Goal: Task Accomplishment & Management: Complete application form

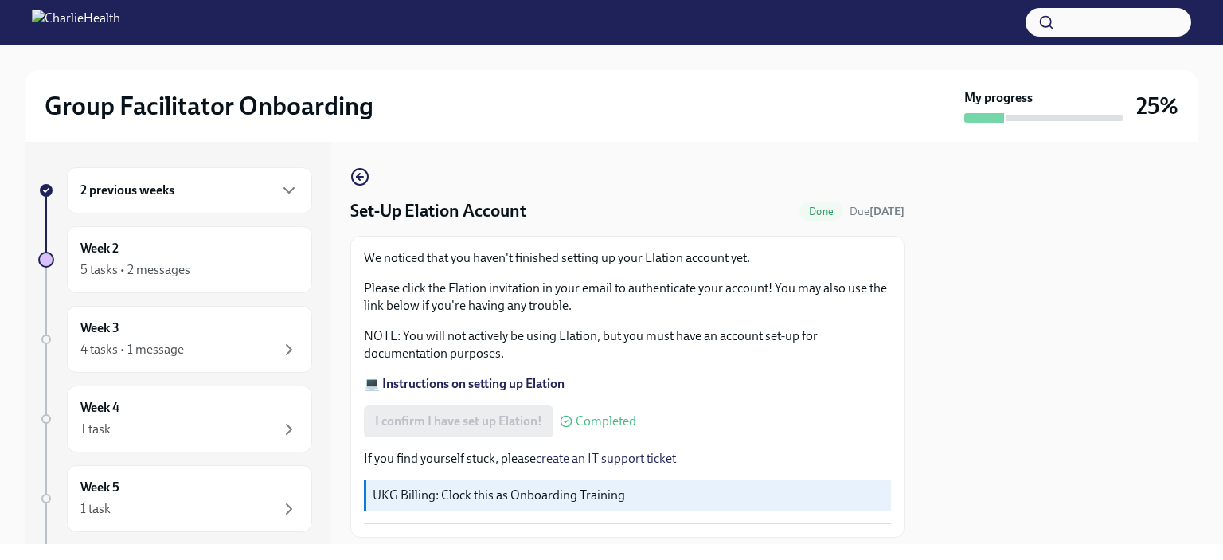
click at [679, 317] on div "We noticed that you haven't finished setting up your Elation account yet. Pleas…" at bounding box center [627, 320] width 527 height 143
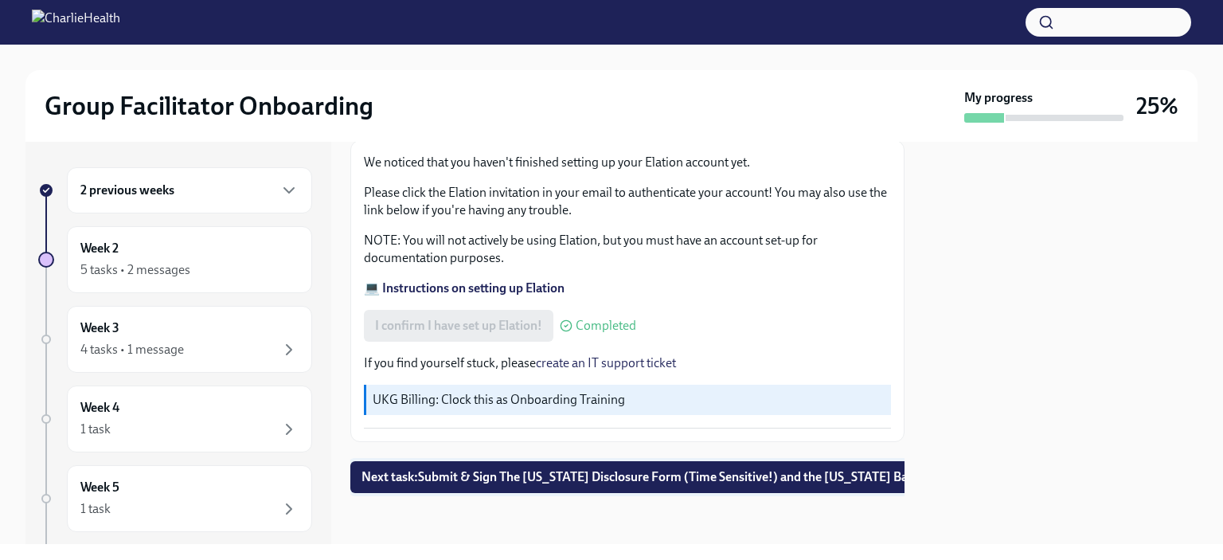
click at [613, 469] on span "Next task : Submit & Sign The [US_STATE] Disclosure Form (Time Sensitive!) and …" at bounding box center [678, 477] width 634 height 16
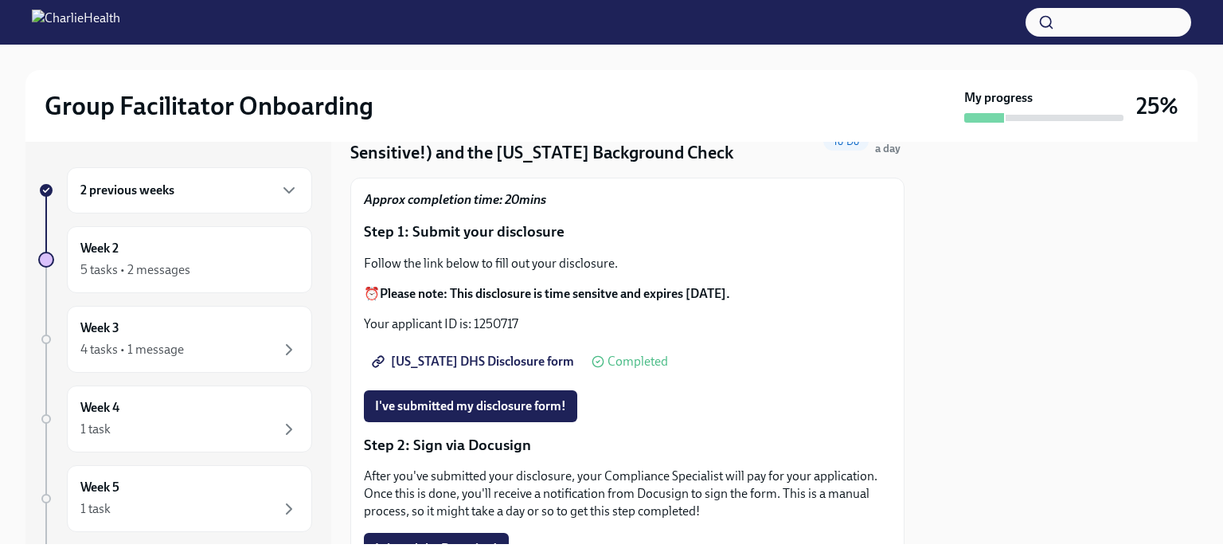
scroll to position [84, 0]
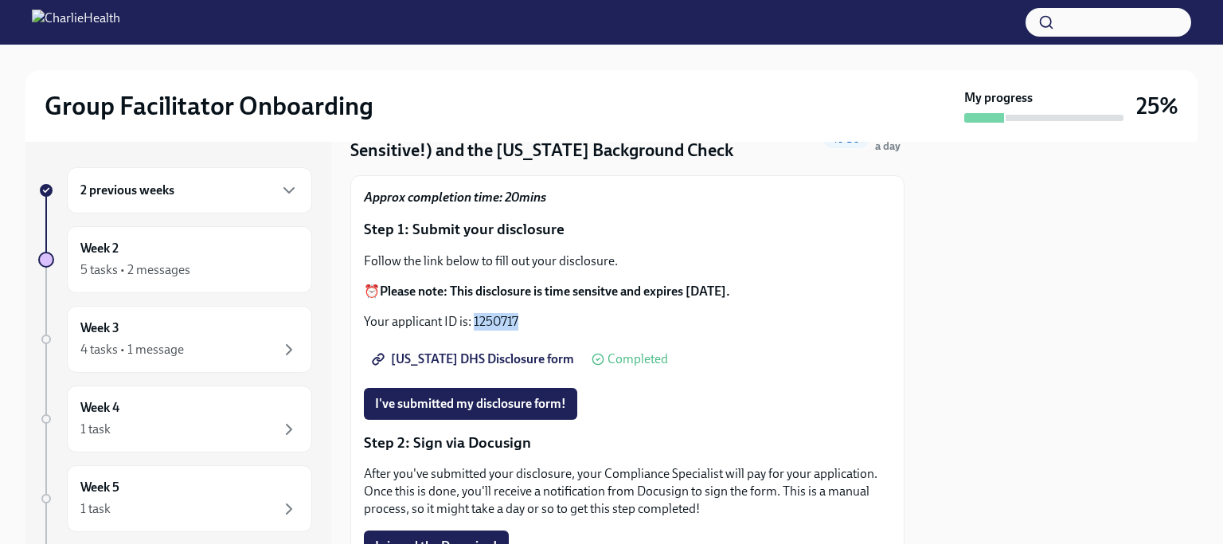
drag, startPoint x: 474, startPoint y: 319, endPoint x: 521, endPoint y: 319, distance: 47.0
click at [521, 319] on p "Your applicant ID is: 1250717" at bounding box center [627, 322] width 527 height 18
copy p "1250717"
click at [500, 295] on strong "Please note: This disclosure is time sensitve and expires [DATE]." at bounding box center [555, 290] width 350 height 15
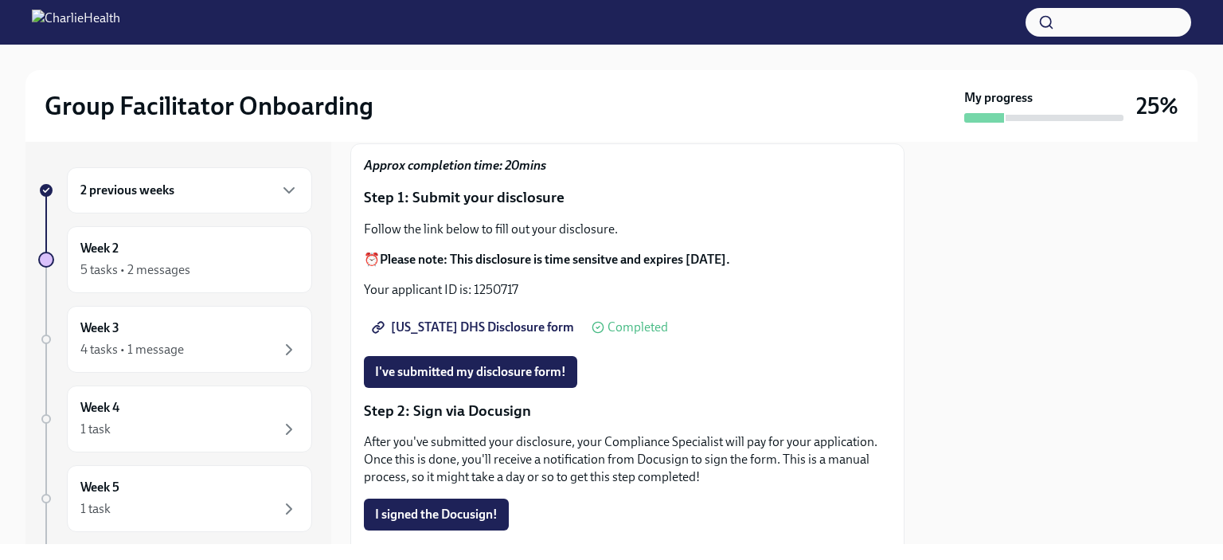
scroll to position [127, 0]
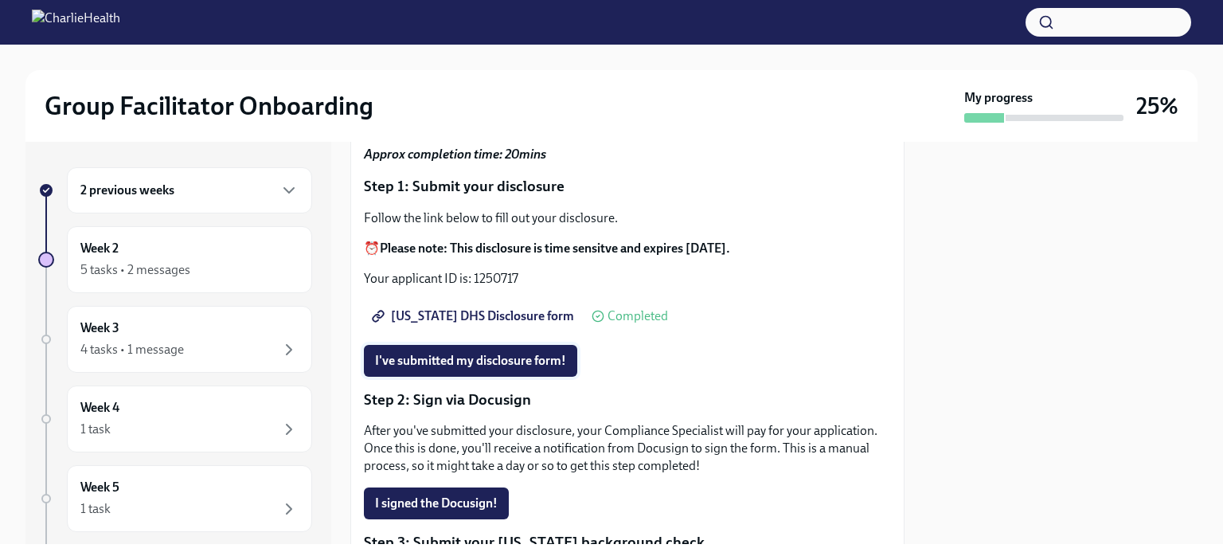
click at [487, 361] on span "I've submitted my disclosure form!" at bounding box center [470, 361] width 191 height 16
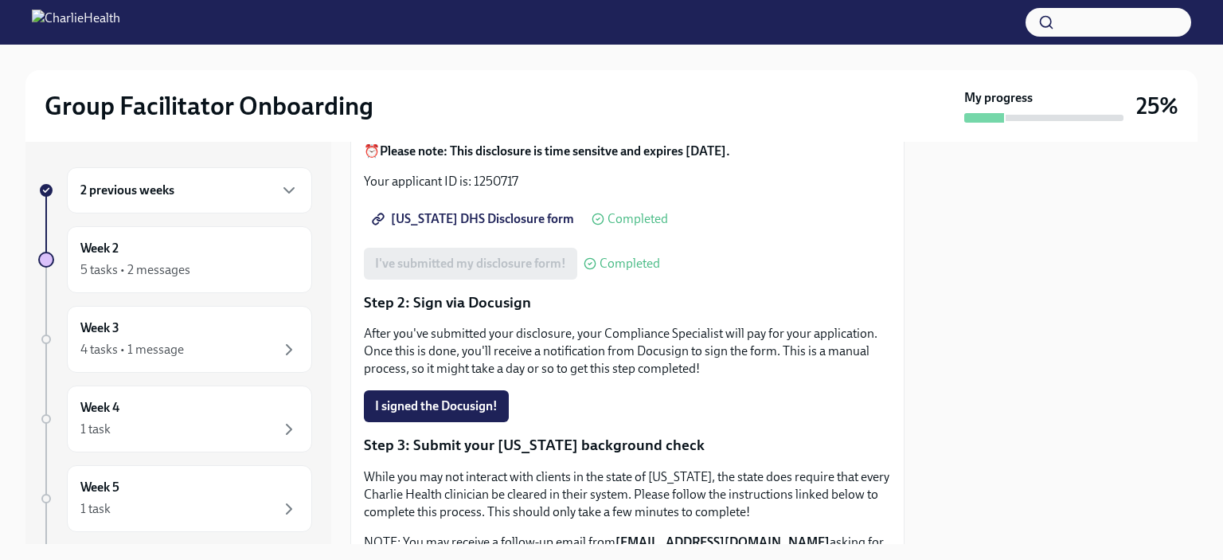
scroll to position [225, 0]
drag, startPoint x: 602, startPoint y: 334, endPoint x: 724, endPoint y: 327, distance: 122.0
click at [724, 327] on p "After you've submitted your disclosure, your Compliance Specialist will pay for…" at bounding box center [627, 350] width 527 height 53
copy p "Compliance Specialist"
click at [599, 346] on p "After you've submitted your disclosure, your Compliance Specialist will pay for…" at bounding box center [627, 350] width 527 height 53
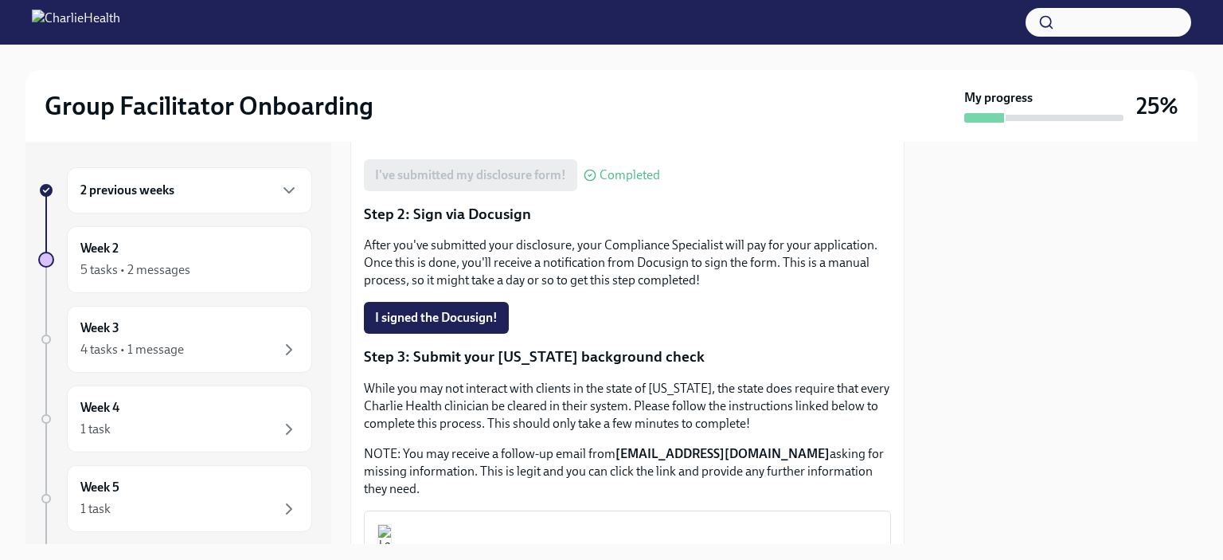
scroll to position [324, 0]
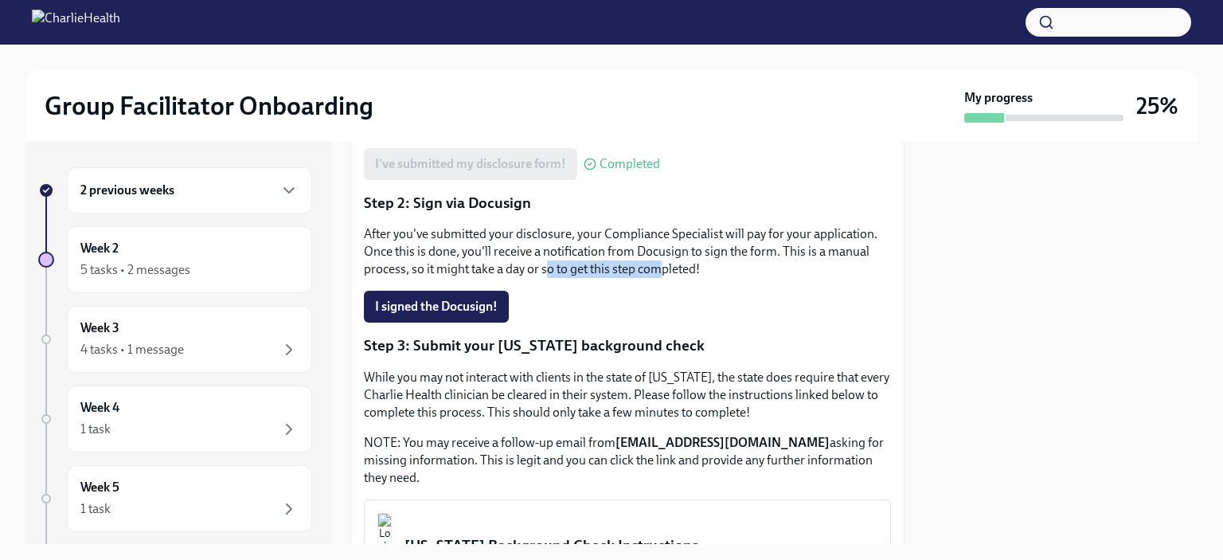
drag, startPoint x: 545, startPoint y: 273, endPoint x: 666, endPoint y: 267, distance: 120.4
click at [666, 267] on p "After you've submitted your disclosure, your Compliance Specialist will pay for…" at bounding box center [627, 251] width 527 height 53
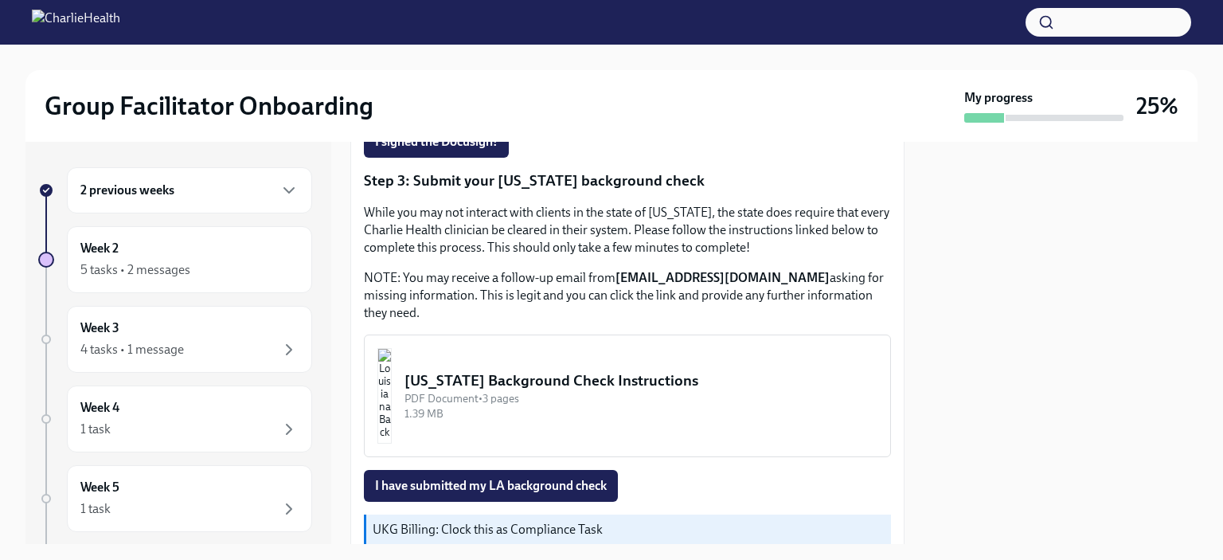
scroll to position [490, 0]
click at [472, 378] on div "[US_STATE] Background Check Instructions" at bounding box center [640, 379] width 473 height 21
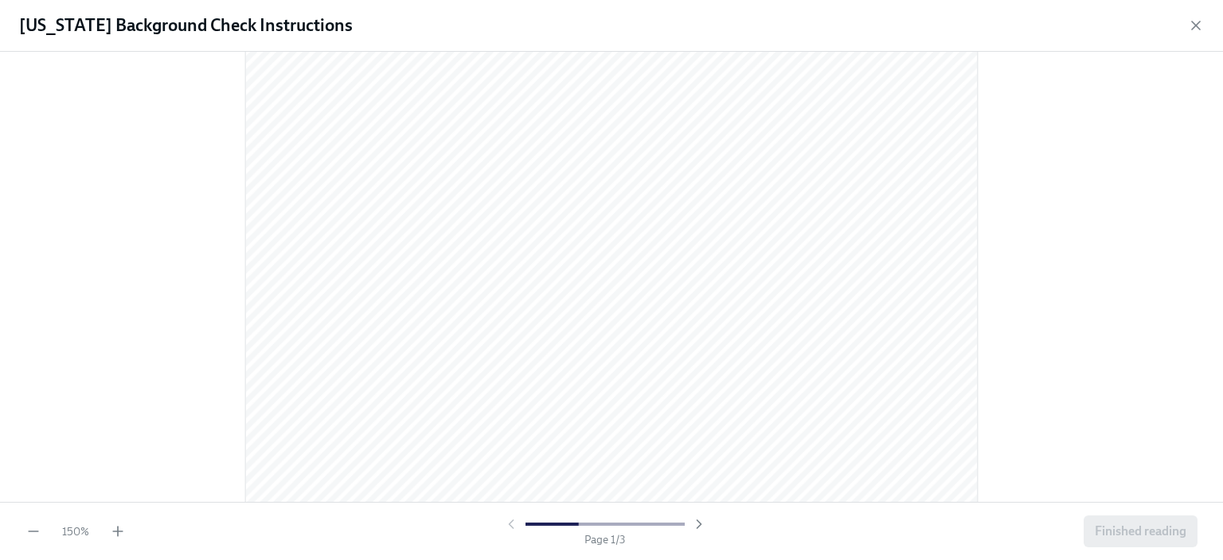
scroll to position [107, 0]
click at [168, 150] on div at bounding box center [611, 167] width 1172 height 418
click at [1201, 22] on icon "button" at bounding box center [1196, 26] width 16 height 16
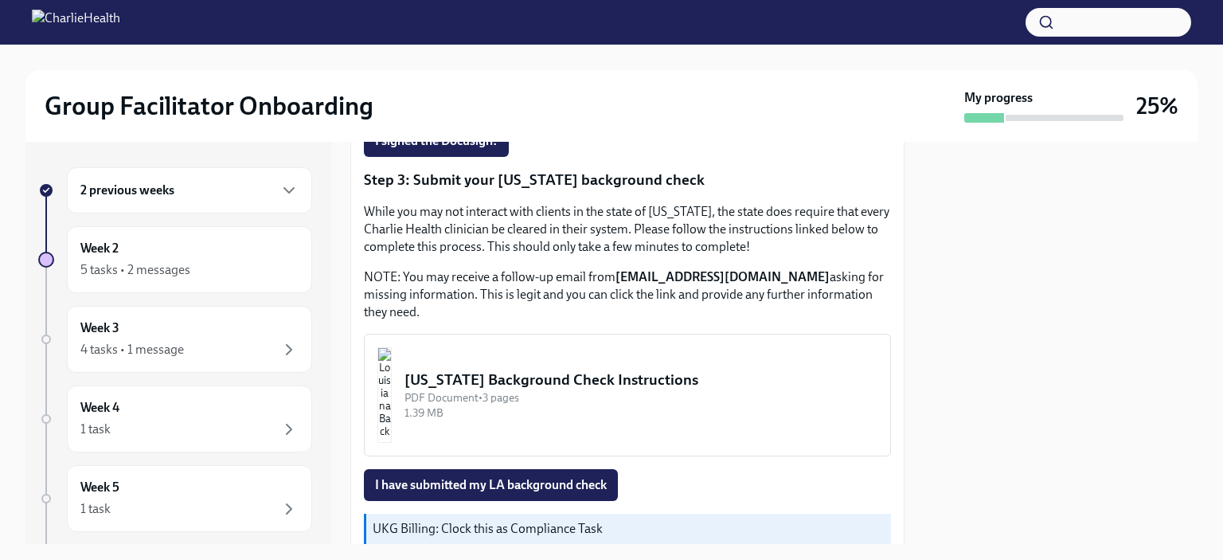
scroll to position [618, 0]
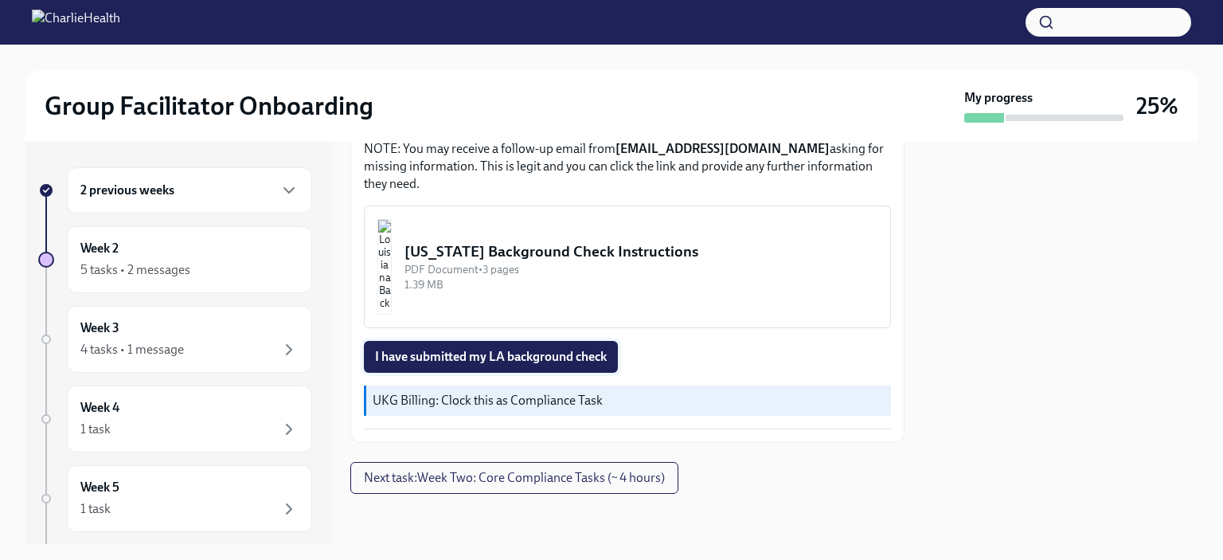
click at [542, 371] on button "I have submitted my LA background check" at bounding box center [491, 357] width 254 height 32
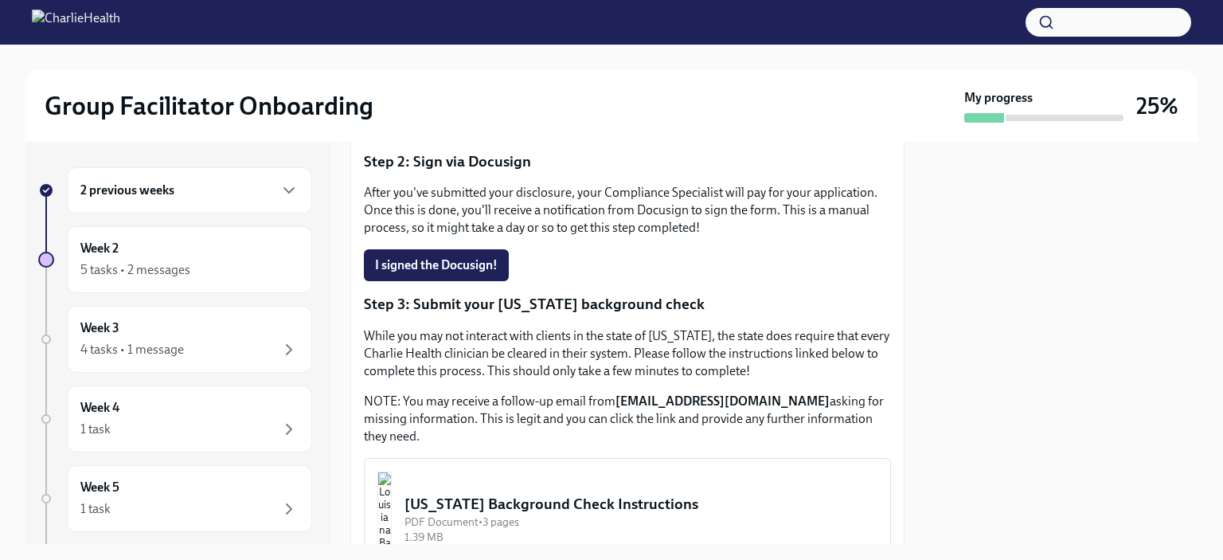
scroll to position [371, 0]
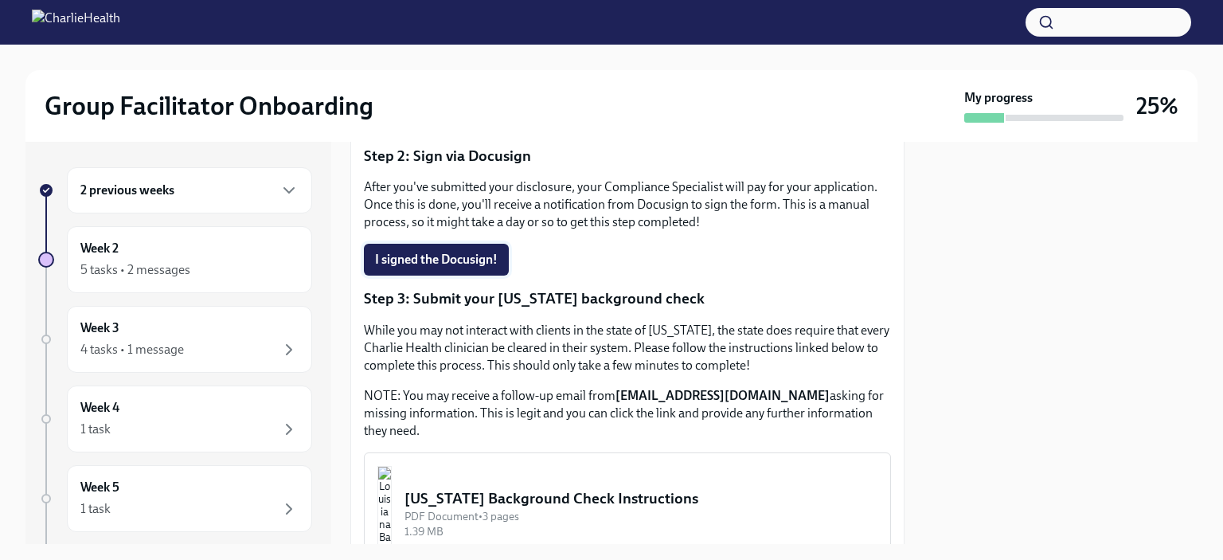
click at [457, 261] on span "I signed the Docusign!" at bounding box center [436, 260] width 123 height 16
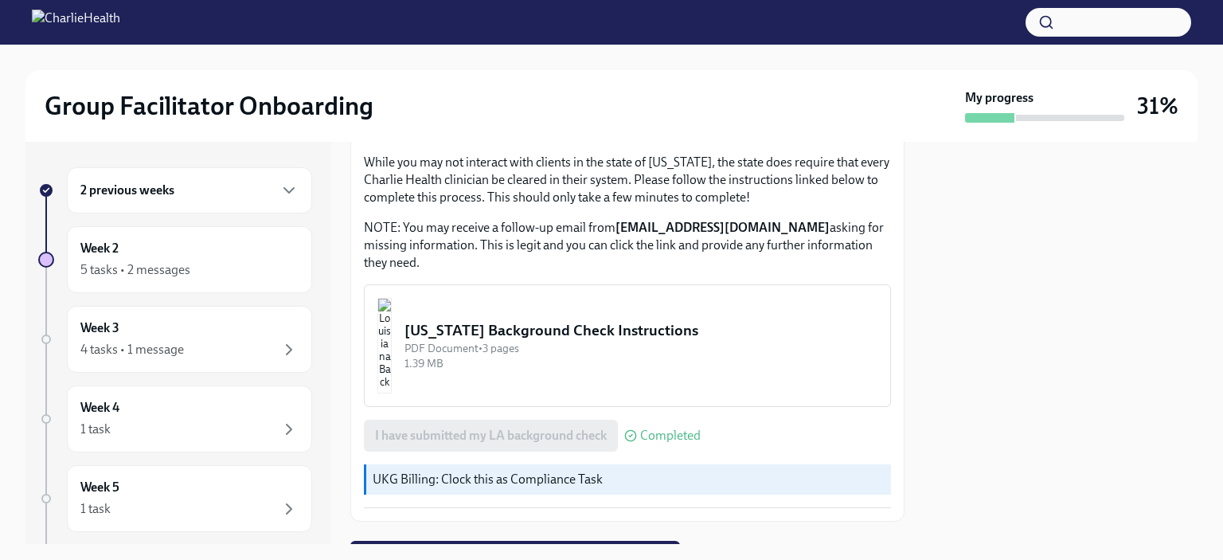
scroll to position [618, 0]
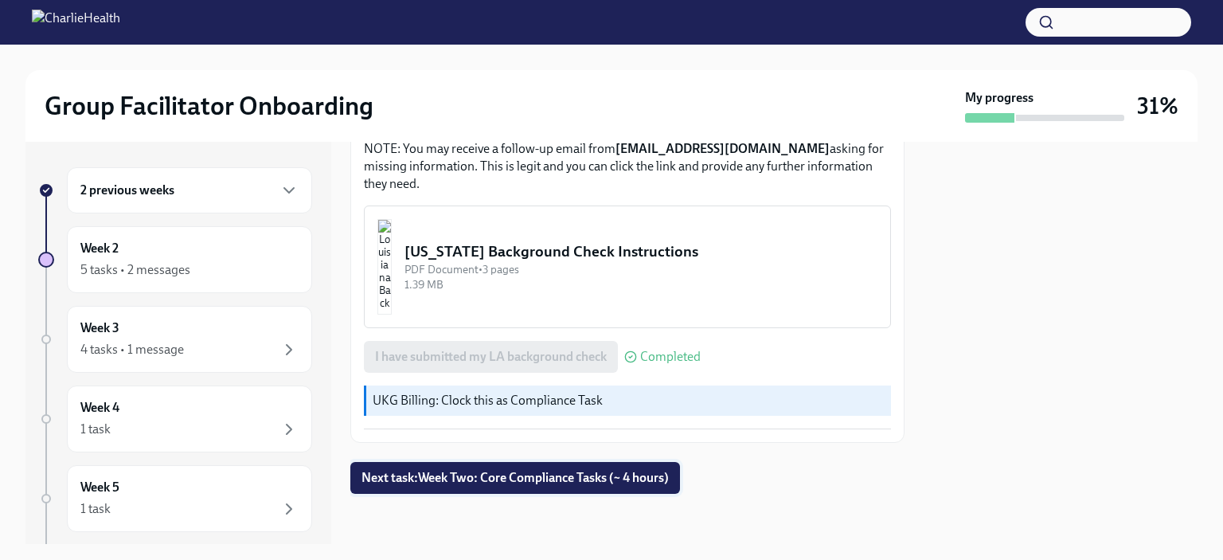
click at [546, 474] on span "Next task : Week Two: Core Compliance Tasks (~ 4 hours)" at bounding box center [514, 478] width 307 height 16
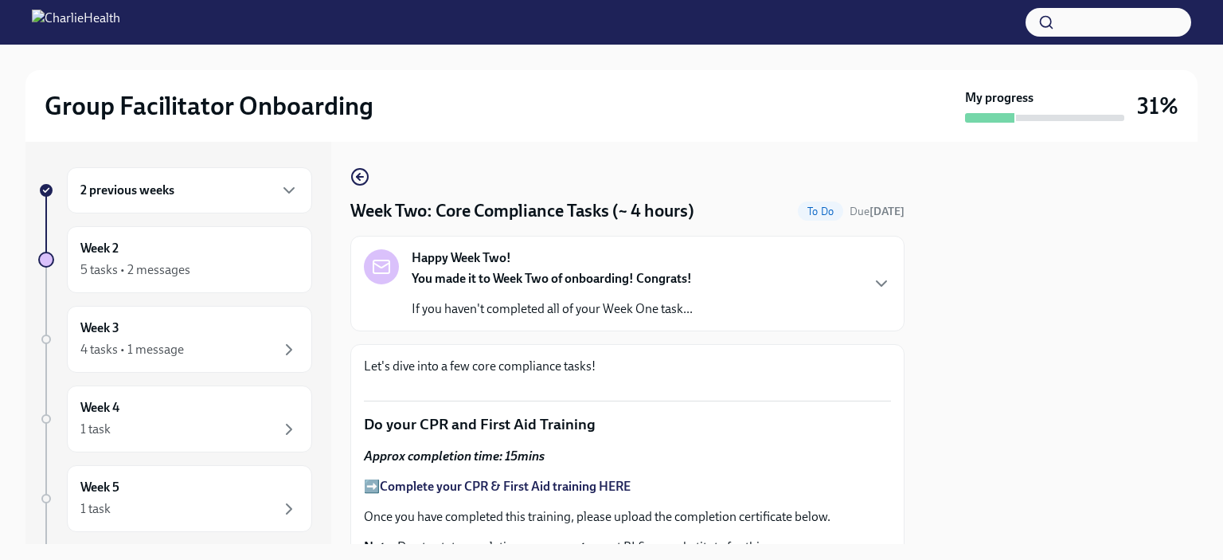
click at [654, 297] on div "You made it to Week Two of onboarding! Congrats! If you haven't completed all o…" at bounding box center [552, 294] width 281 height 48
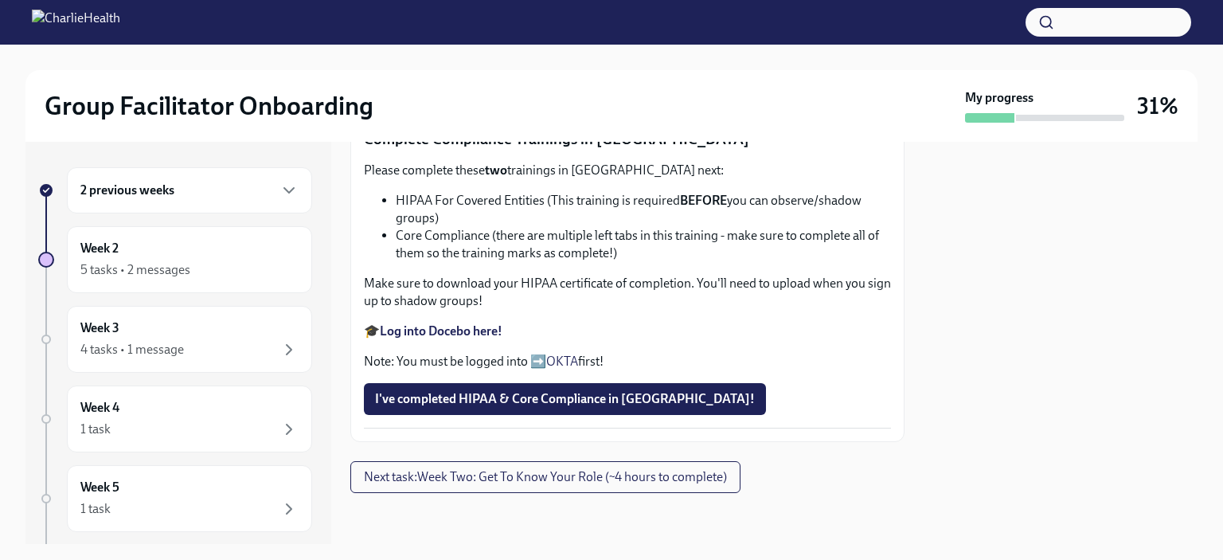
scroll to position [1247, 0]
drag, startPoint x: 530, startPoint y: 277, endPoint x: 744, endPoint y: 276, distance: 214.2
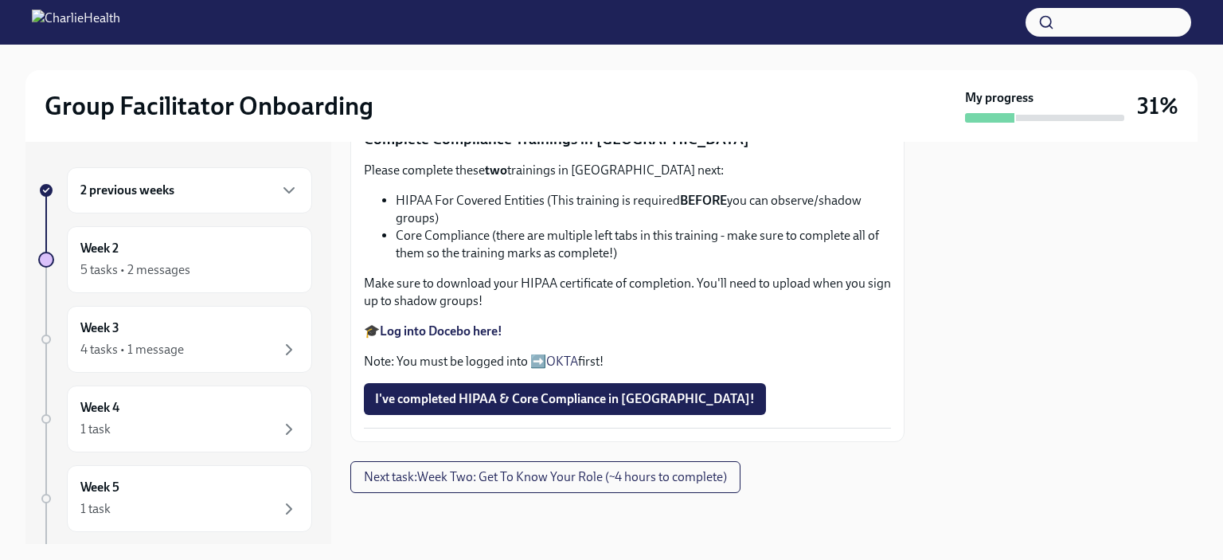
scroll to position [1247, 0]
drag, startPoint x: 543, startPoint y: 331, endPoint x: 766, endPoint y: 334, distance: 222.9
click at [766, 58] on p "Note : Due to state regulations, we cannot accept BLS as a substitute for this …" at bounding box center [627, 50] width 527 height 18
click at [642, 58] on p "Note : Due to state regulations, we cannot accept BLS as a substitute for this …" at bounding box center [627, 50] width 527 height 18
click at [492, 95] on span "Upload Upload CPR Certificate" at bounding box center [467, 87] width 185 height 16
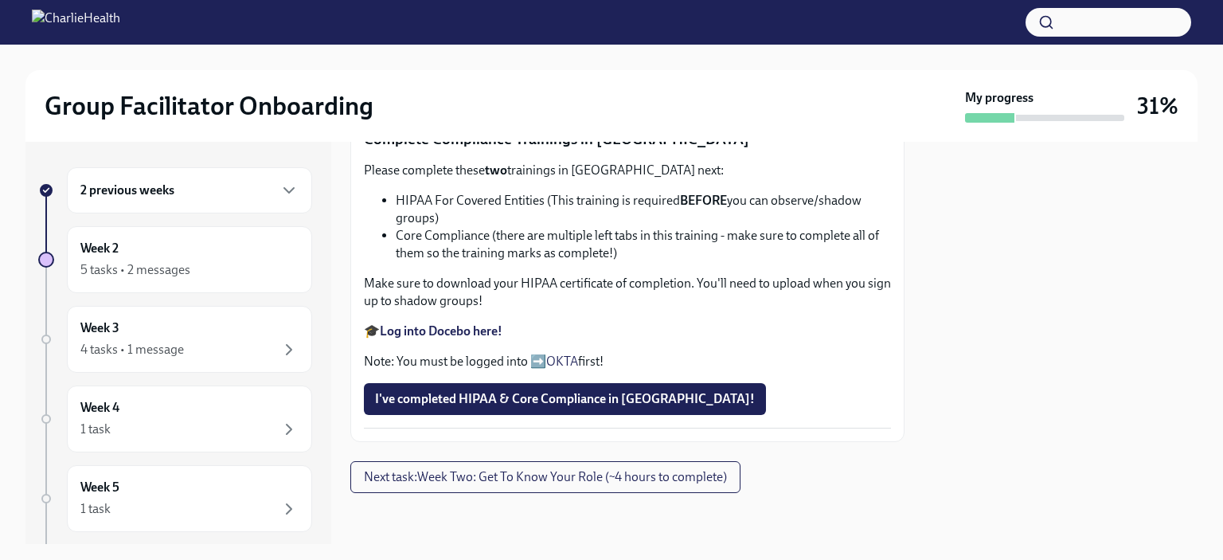
click at [0, 0] on input "Upload Upload CPR Certificate" at bounding box center [0, 0] width 0 height 0
drag, startPoint x: 396, startPoint y: 264, endPoint x: 548, endPoint y: 265, distance: 151.3
click at [548, 227] on li "HIPAA For Covered Entities (This training is required BEFORE you can observe/sh…" at bounding box center [643, 209] width 495 height 35
copy li "HIPAA For Covered Entities"
